Goal: Task Accomplishment & Management: Use online tool/utility

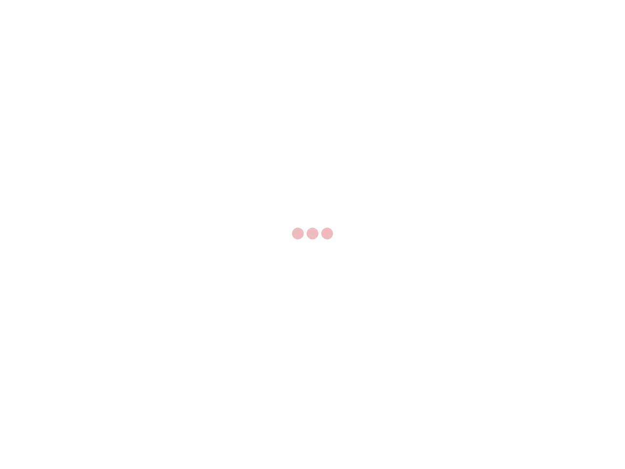
select select "US"
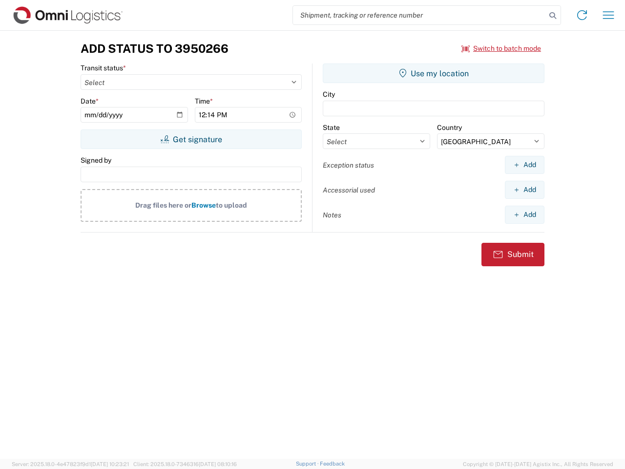
click at [419, 15] on input "search" at bounding box center [419, 15] width 253 height 19
click at [553, 16] on icon at bounding box center [553, 16] width 14 height 14
click at [582, 15] on icon at bounding box center [582, 15] width 16 height 16
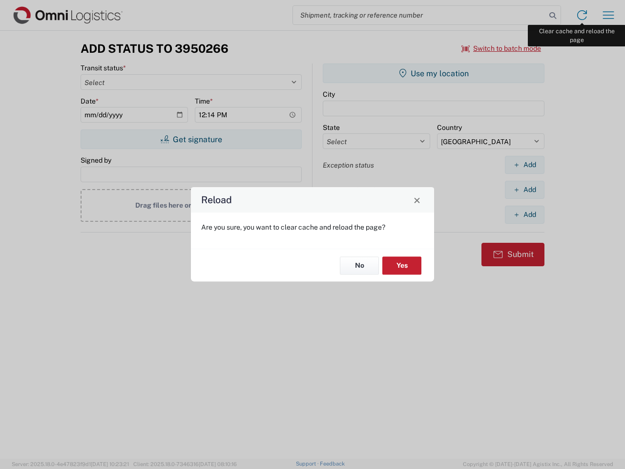
click at [608, 15] on div "Reload Are you sure, you want to clear cache and reload the page? No Yes" at bounding box center [312, 234] width 625 height 469
click at [501, 48] on div "Reload Are you sure, you want to clear cache and reload the page? No Yes" at bounding box center [312, 234] width 625 height 469
click at [191, 139] on div "Reload Are you sure, you want to clear cache and reload the page? No Yes" at bounding box center [312, 234] width 625 height 469
click at [434, 73] on div "Reload Are you sure, you want to clear cache and reload the page? No Yes" at bounding box center [312, 234] width 625 height 469
click at [524, 165] on div "Reload Are you sure, you want to clear cache and reload the page? No Yes" at bounding box center [312, 234] width 625 height 469
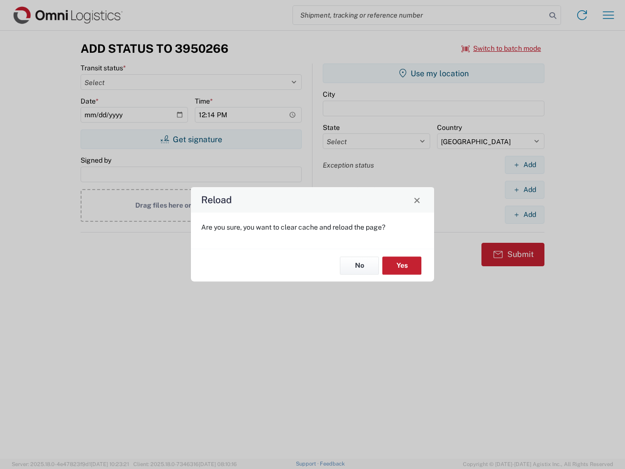
click at [524, 189] on div "Reload Are you sure, you want to clear cache and reload the page? No Yes" at bounding box center [312, 234] width 625 height 469
click at [524, 214] on div "Reload Are you sure, you want to clear cache and reload the page? No Yes" at bounding box center [312, 234] width 625 height 469
